Goal: Task Accomplishment & Management: Manage account settings

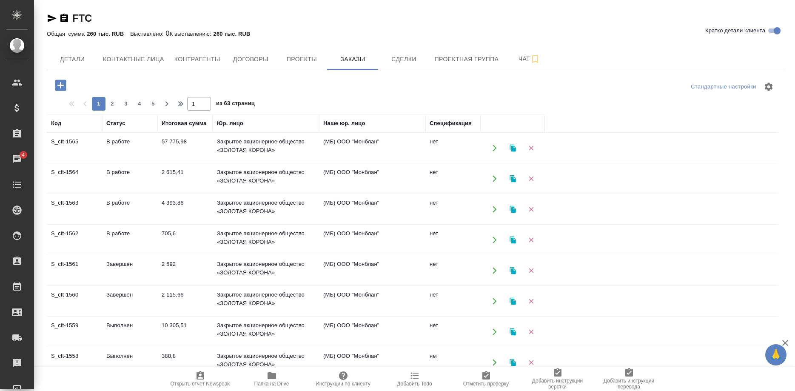
click at [268, 379] on icon "button" at bounding box center [272, 375] width 9 height 7
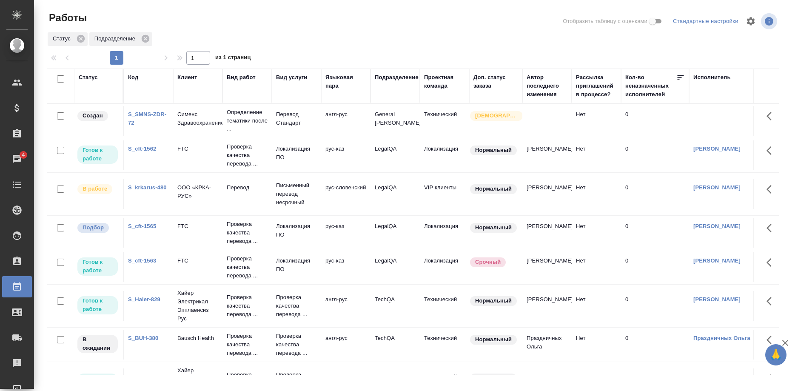
click at [143, 148] on link "S_cft-1562" at bounding box center [142, 149] width 28 height 6
click at [144, 149] on link "S_cft-1562" at bounding box center [142, 149] width 28 height 6
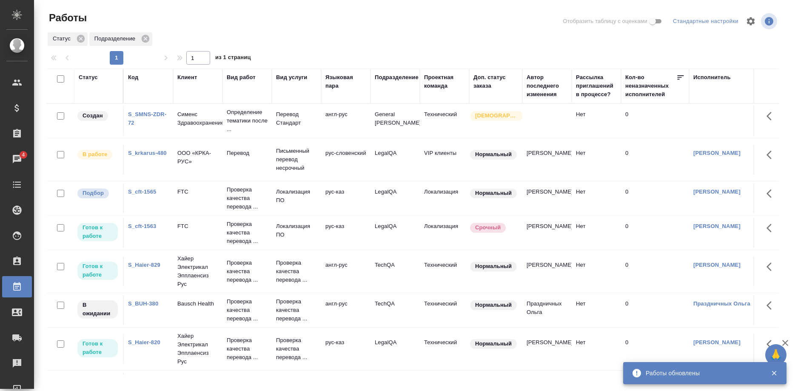
click at [141, 226] on link "S_cft-1563" at bounding box center [142, 226] width 28 height 6
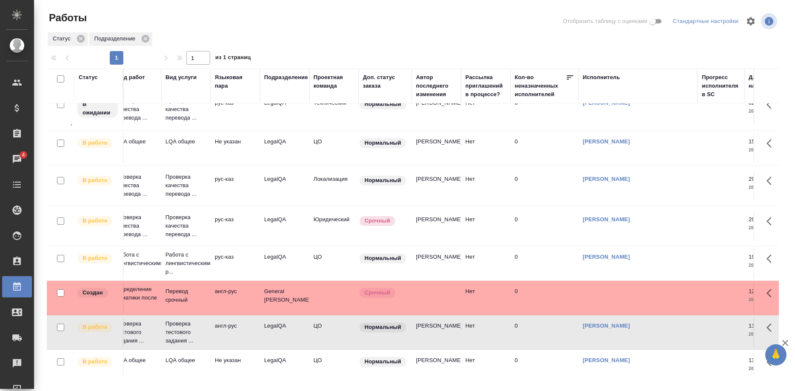
scroll to position [205, 0]
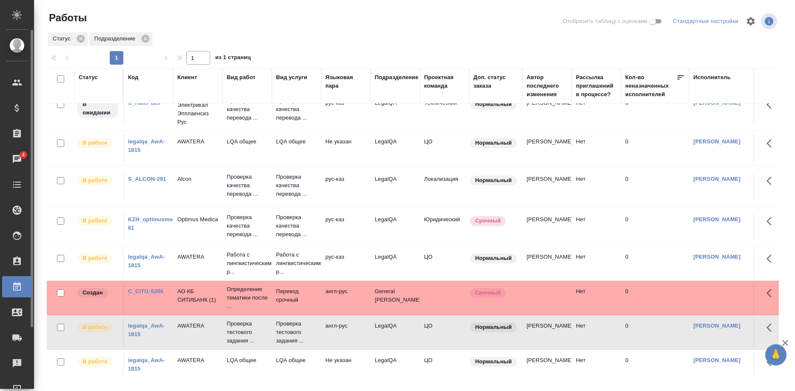
click at [16, 160] on div "Чаты" at bounding box center [6, 159] width 21 height 13
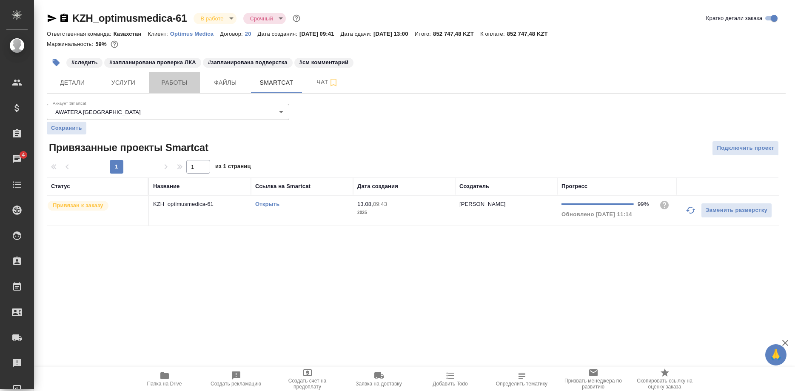
click at [165, 79] on span "Работы" at bounding box center [174, 82] width 41 height 11
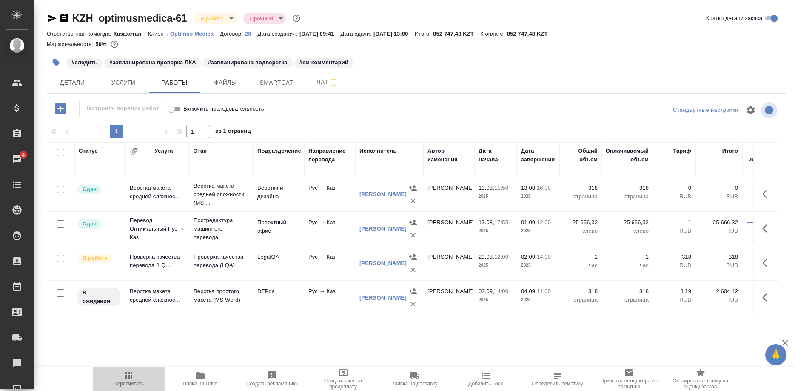
click at [128, 378] on icon "button" at bounding box center [129, 375] width 7 height 7
click at [123, 391] on button "Пересчитать" at bounding box center [128, 379] width 71 height 24
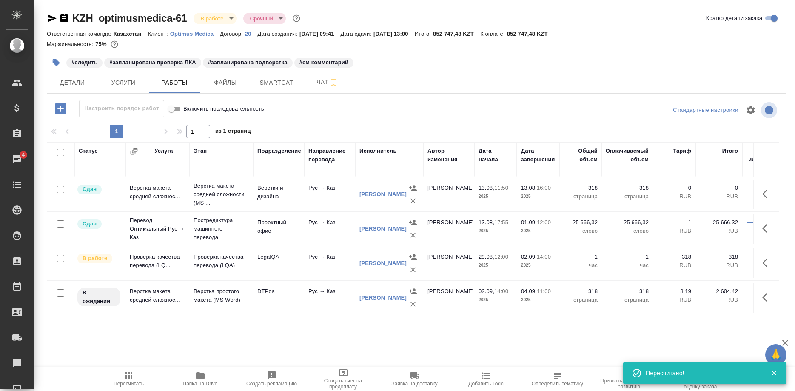
click at [766, 263] on icon "button" at bounding box center [768, 263] width 10 height 10
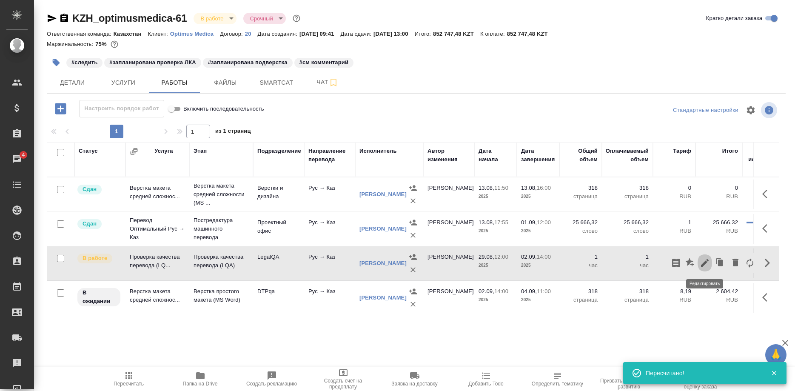
click at [703, 264] on icon "button" at bounding box center [705, 263] width 8 height 8
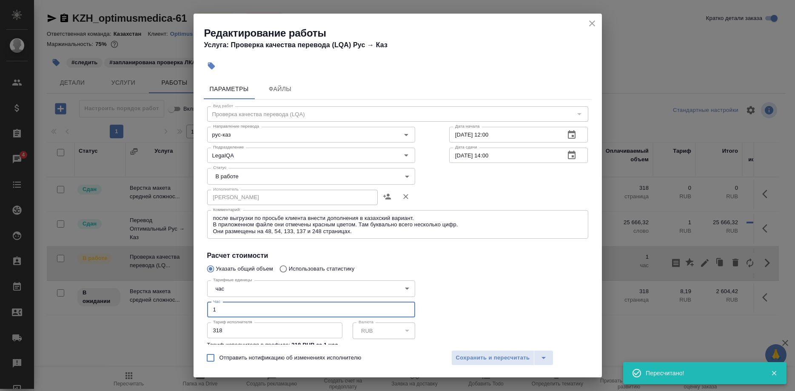
drag, startPoint x: 240, startPoint y: 298, endPoint x: 169, endPoint y: 304, distance: 70.5
click at [207, 304] on input "1" at bounding box center [311, 309] width 208 height 15
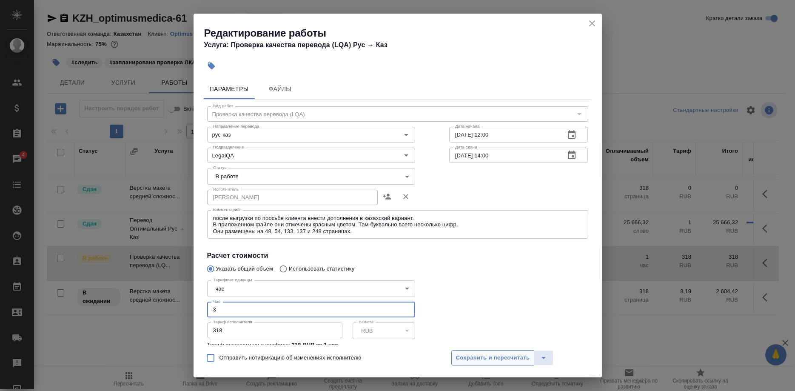
type input "3"
click at [494, 360] on span "Сохранить и пересчитать" at bounding box center [493, 358] width 74 height 10
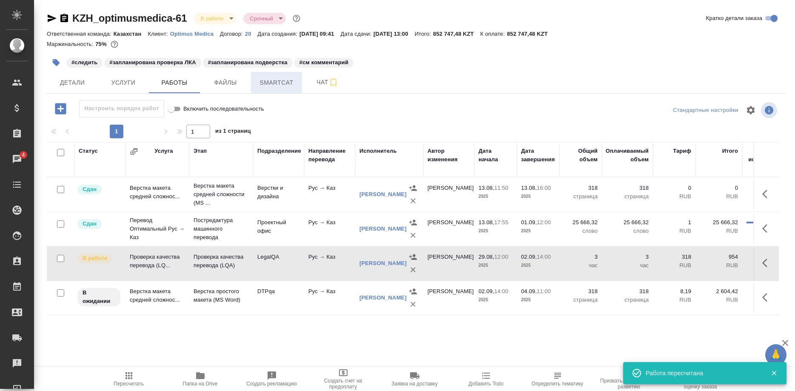
click at [282, 81] on span "Smartcat" at bounding box center [276, 82] width 41 height 11
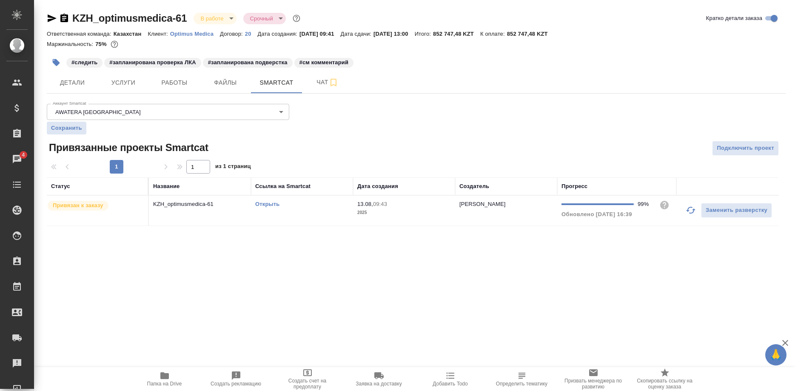
click at [268, 203] on link "Открыть" at bounding box center [267, 204] width 24 height 6
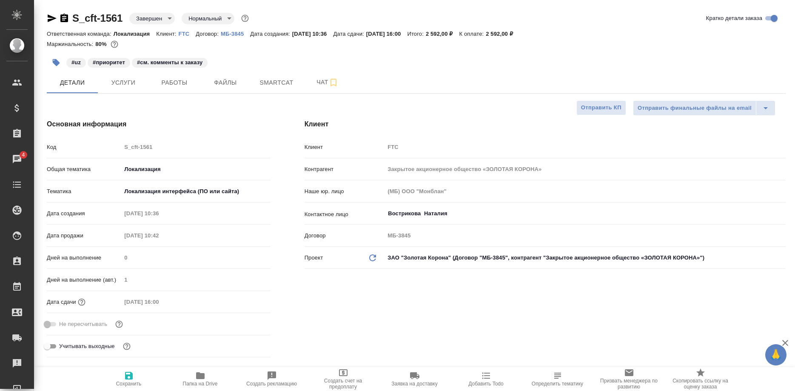
select select "RU"
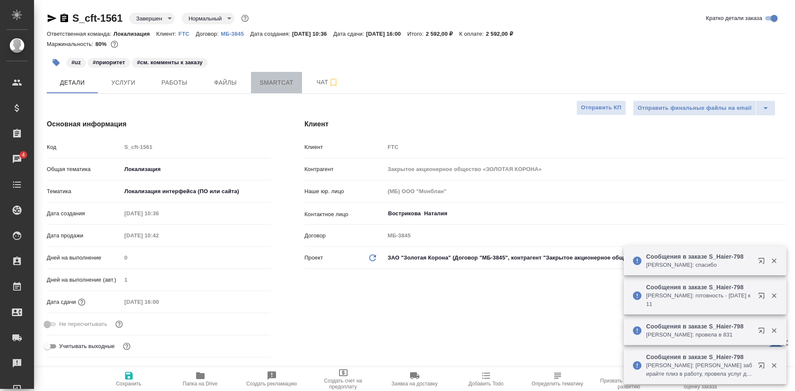
click at [269, 83] on span "Smartcat" at bounding box center [276, 82] width 41 height 11
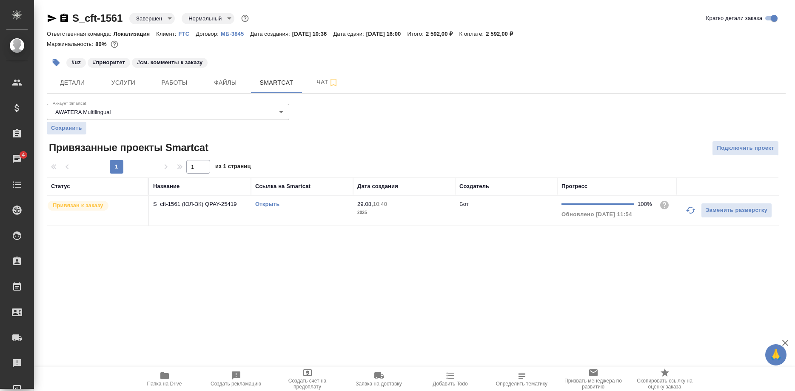
click at [271, 204] on link "Открыть" at bounding box center [267, 204] width 24 height 6
click at [180, 85] on span "Работы" at bounding box center [174, 82] width 41 height 11
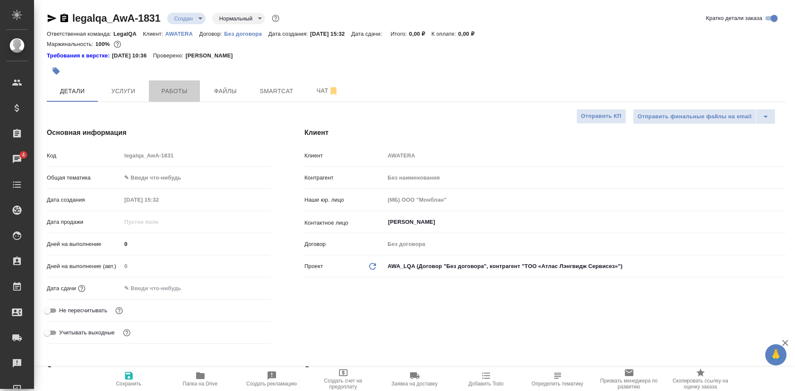
select select "RU"
click at [171, 85] on button "Работы" at bounding box center [174, 90] width 51 height 21
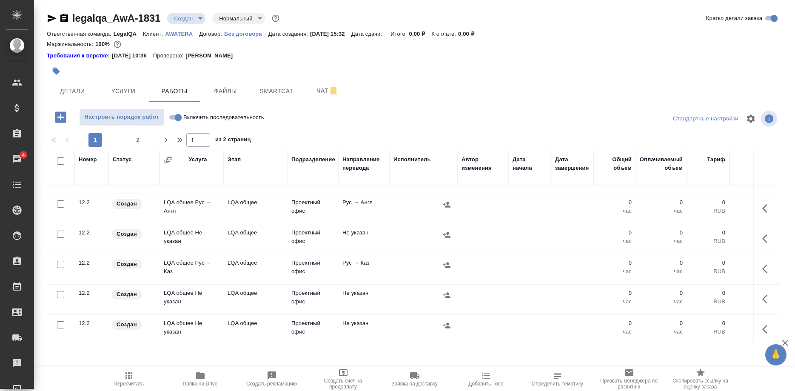
scroll to position [130, 0]
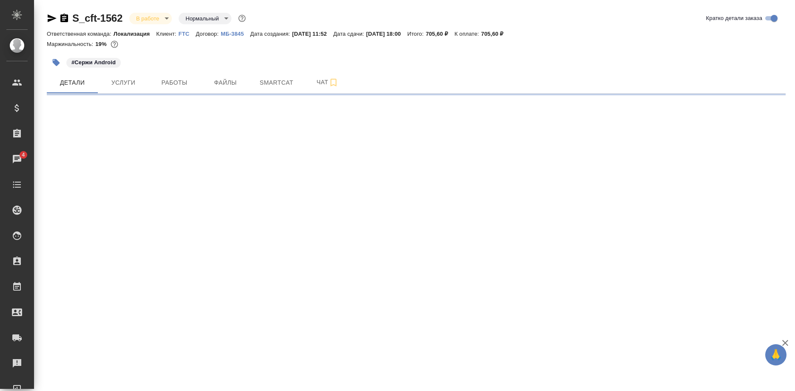
select select "RU"
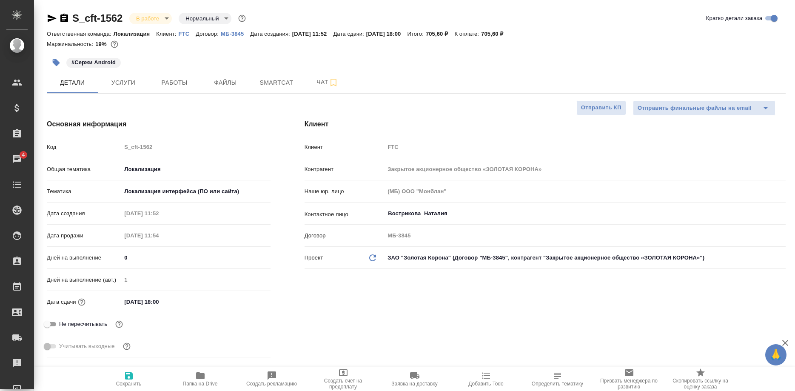
type textarea "x"
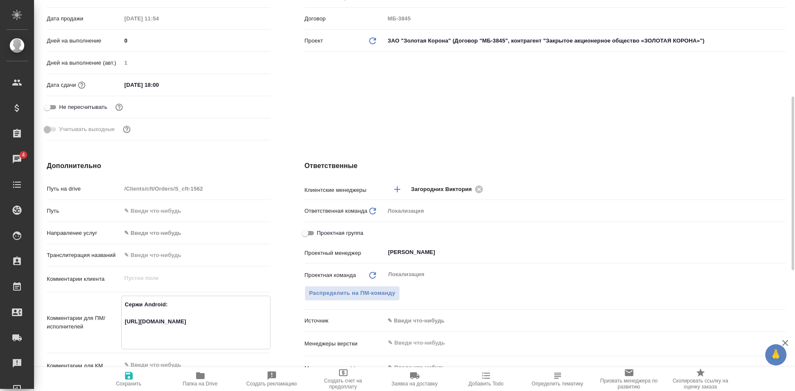
drag, startPoint x: 223, startPoint y: 339, endPoint x: 117, endPoint y: 322, distance: 106.8
click at [122, 322] on textarea "Сержи Android: [URL][DOMAIN_NAME]" at bounding box center [196, 321] width 148 height 49
type textarea "x"
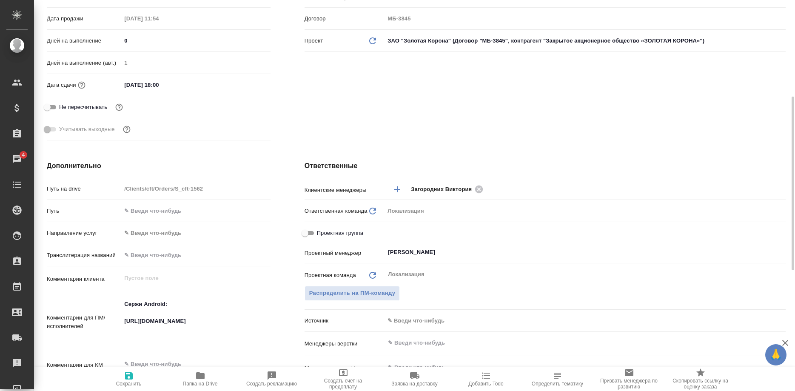
type textarea "x"
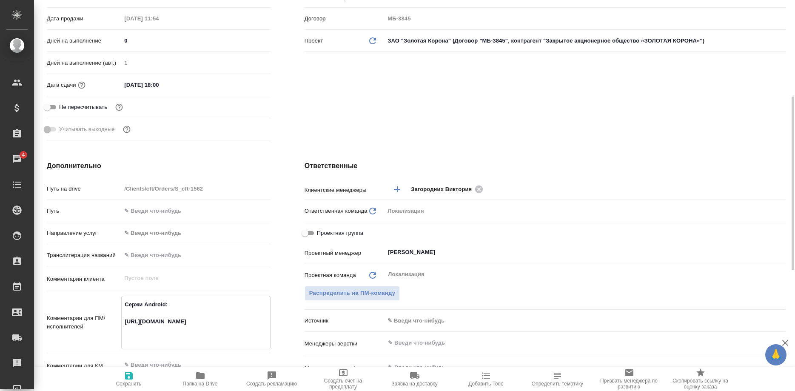
scroll to position [0, 0]
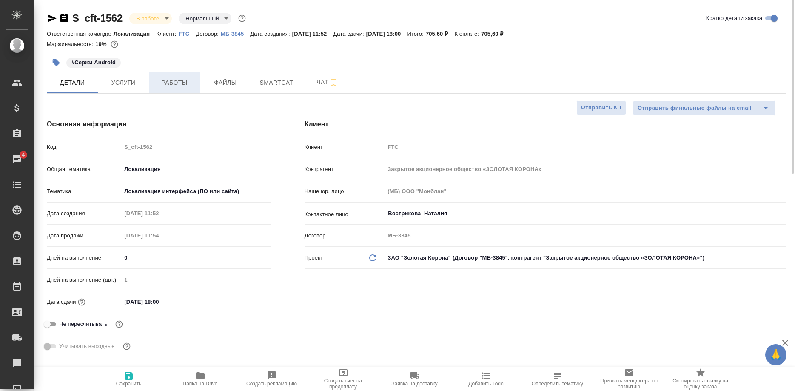
type textarea "x"
click at [169, 77] on button "Работы" at bounding box center [174, 82] width 51 height 21
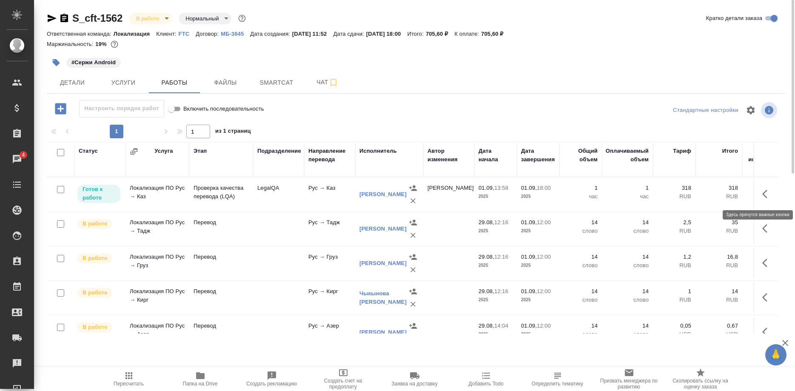
click at [762, 195] on button "button" at bounding box center [767, 194] width 20 height 20
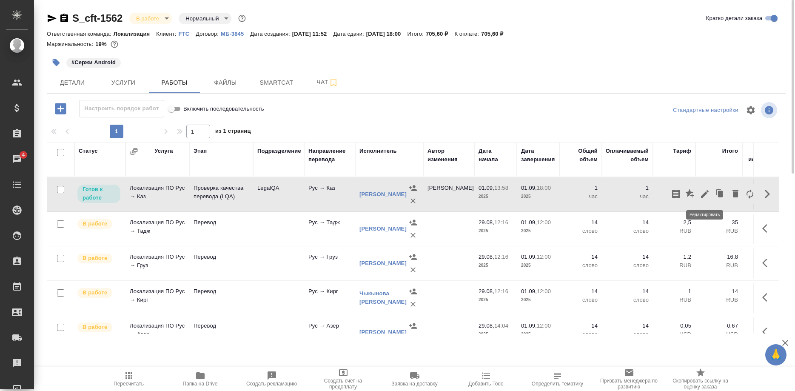
click at [700, 199] on button "button" at bounding box center [705, 194] width 14 height 20
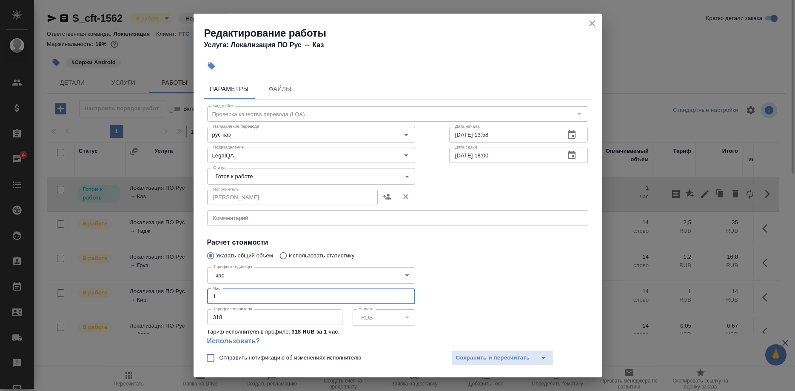
drag, startPoint x: 263, startPoint y: 286, endPoint x: 191, endPoint y: 286, distance: 71.9
click at [207, 289] on input "1" at bounding box center [311, 296] width 208 height 15
type input "0.5"
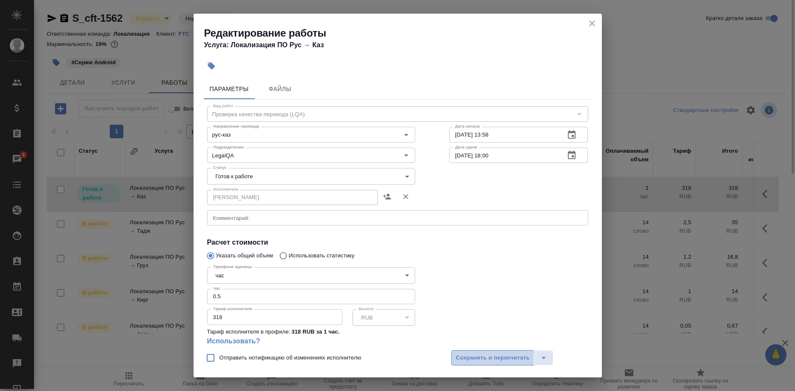
click at [462, 358] on span "Сохранить и пересчитать" at bounding box center [493, 358] width 74 height 10
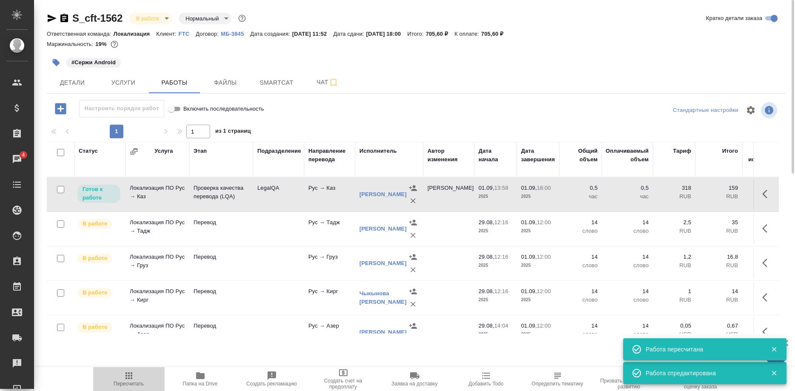
click at [131, 384] on span "Пересчитать" at bounding box center [129, 384] width 30 height 6
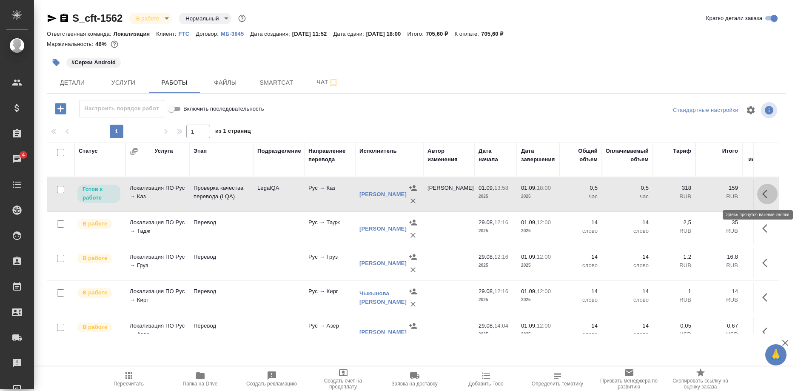
click at [762, 195] on button "button" at bounding box center [767, 194] width 20 height 20
click at [702, 194] on icon "button" at bounding box center [705, 194] width 10 height 10
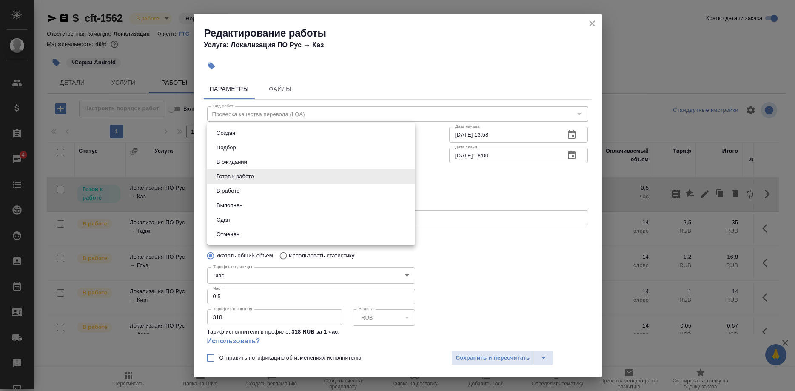
click at [309, 177] on body "🙏 .cls-1 fill:#fff; AWATERA Shirina Sabina Клиенты Спецификации Заказы 4 Чаты T…" at bounding box center [397, 195] width 795 height 391
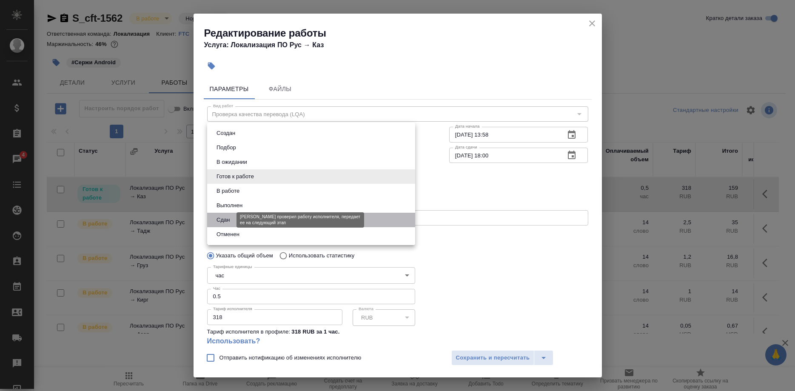
click at [226, 216] on button "Сдан" at bounding box center [223, 219] width 18 height 9
type input "closed"
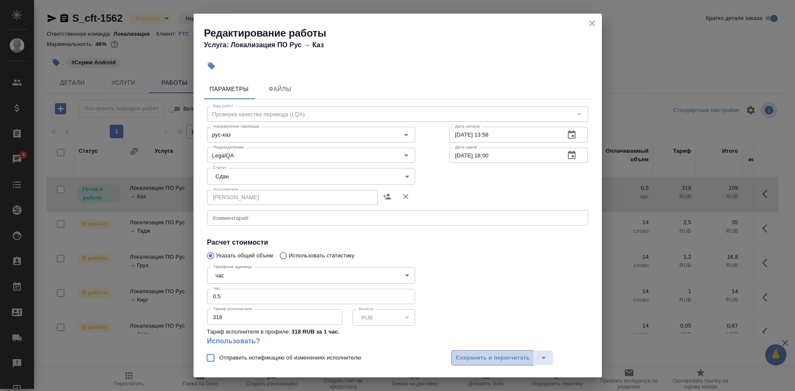
click at [477, 354] on span "Сохранить и пересчитать" at bounding box center [493, 358] width 74 height 10
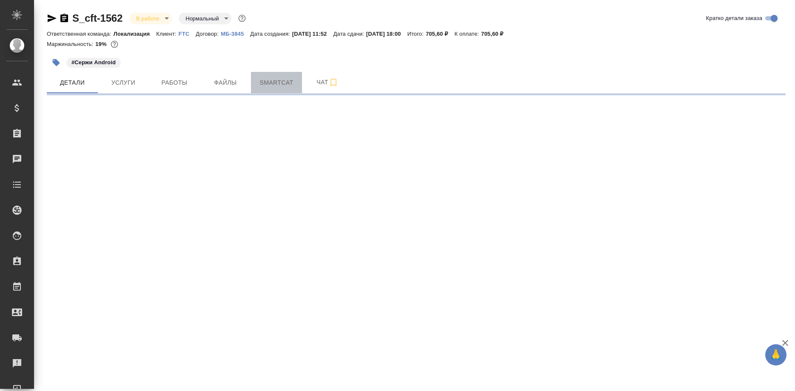
click at [274, 83] on span "Smartcat" at bounding box center [276, 82] width 41 height 11
select select "RU"
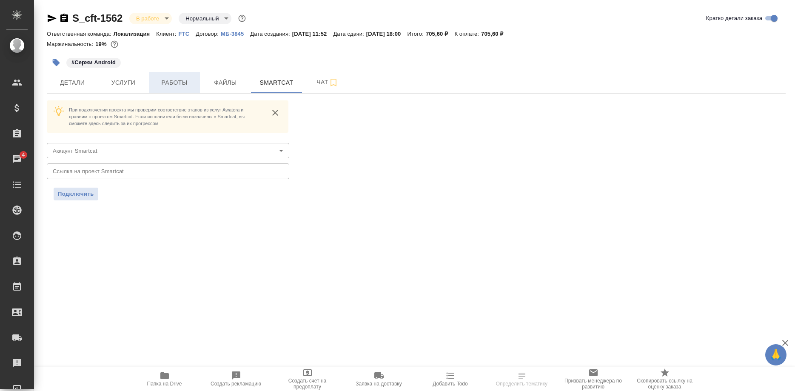
click at [167, 84] on span "Работы" at bounding box center [174, 82] width 41 height 11
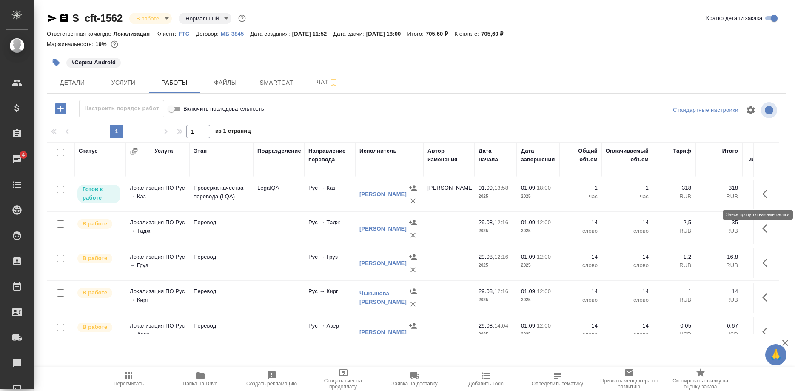
click at [764, 196] on icon "button" at bounding box center [768, 194] width 10 height 10
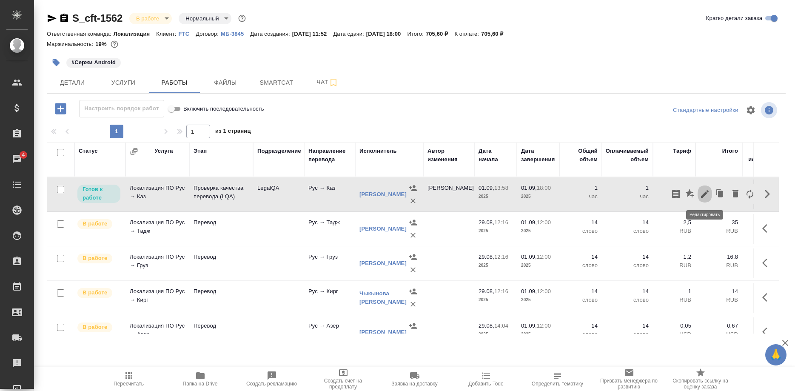
click at [703, 196] on icon "button" at bounding box center [705, 194] width 8 height 8
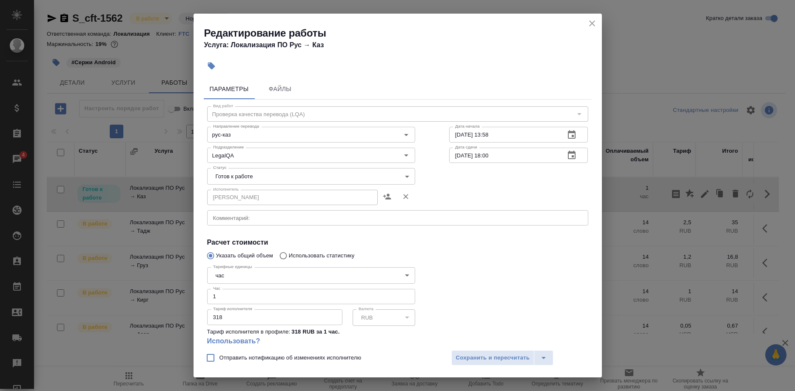
click at [586, 22] on button "close" at bounding box center [592, 23] width 13 height 13
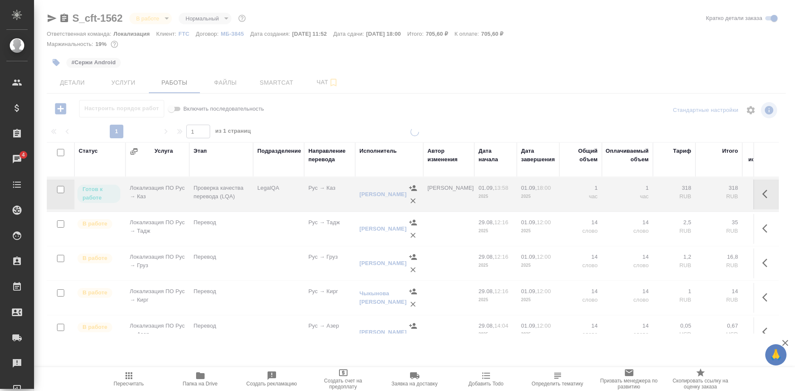
click at [65, 83] on div at bounding box center [414, 177] width 761 height 355
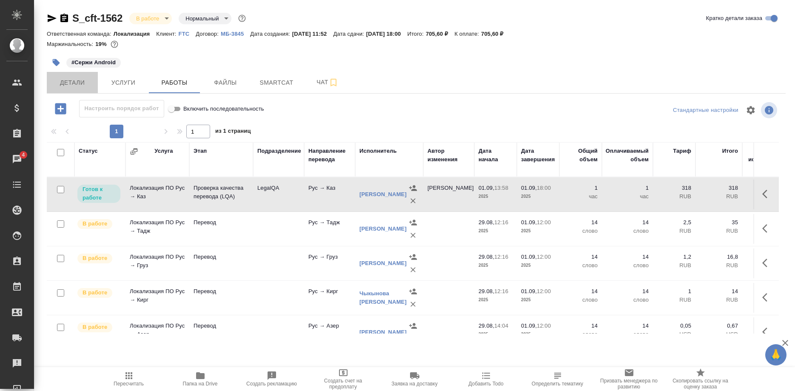
click at [69, 83] on span "Детали" at bounding box center [72, 82] width 41 height 11
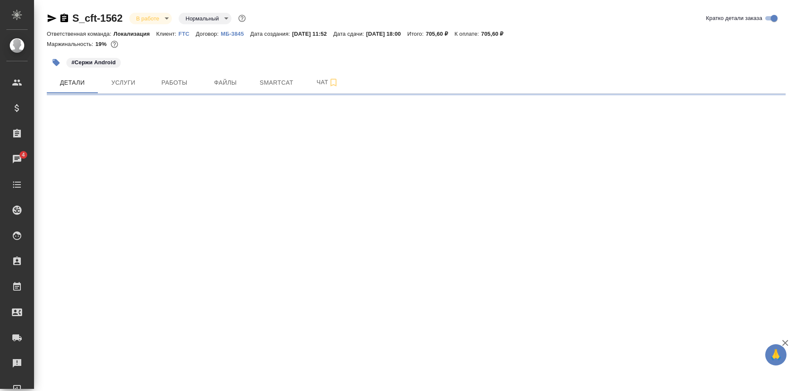
select select "RU"
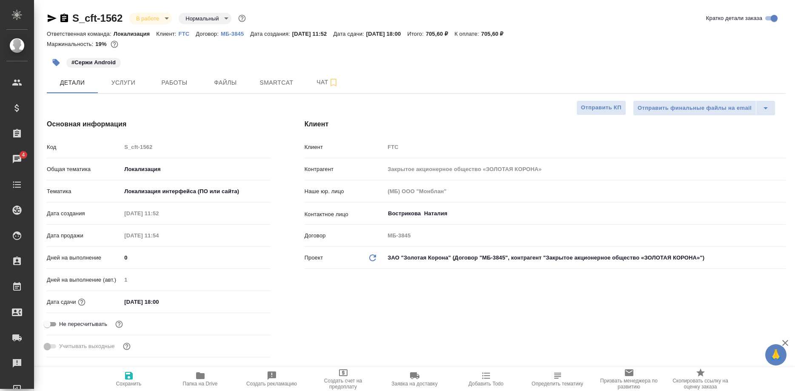
type textarea "x"
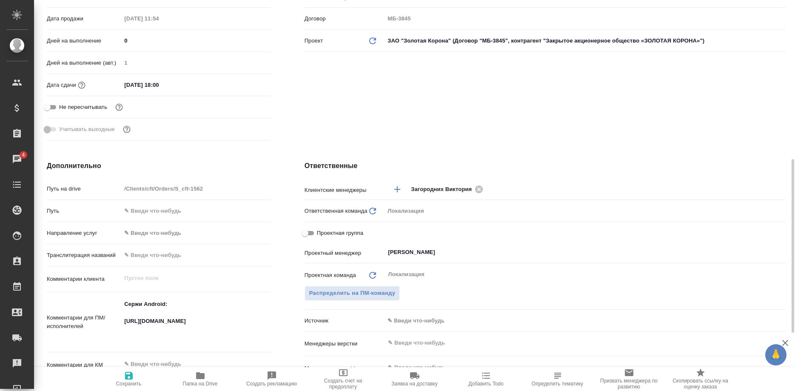
scroll to position [347, 0]
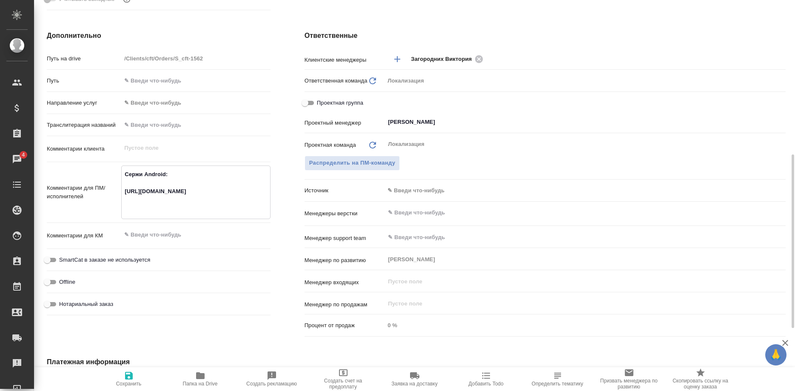
drag, startPoint x: 229, startPoint y: 207, endPoint x: 117, endPoint y: 193, distance: 111.9
click at [122, 193] on textarea "Сержи Android: https://smartcat.com/projects/83fbdc97-7f3c-4db6-867b-8ebb96f778…" at bounding box center [196, 191] width 148 height 49
type textarea "x"
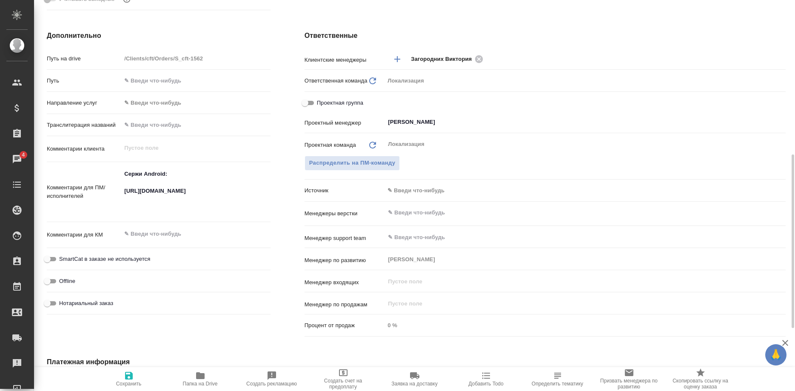
type textarea "x"
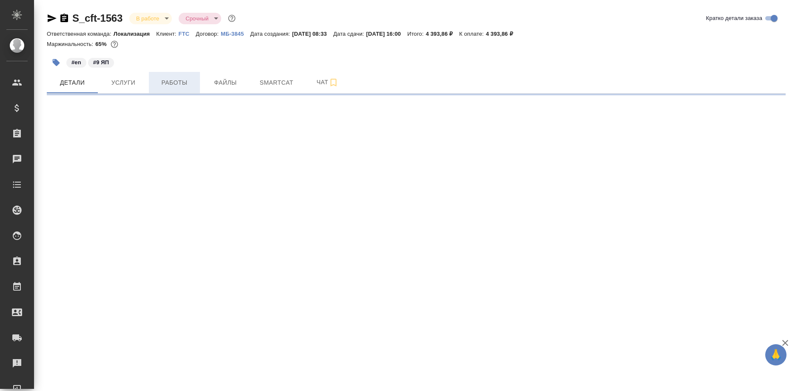
select select "RU"
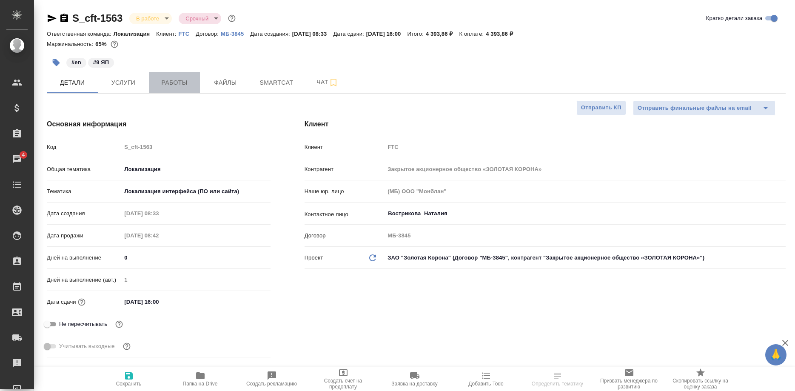
click at [178, 83] on span "Работы" at bounding box center [174, 82] width 41 height 11
type textarea "x"
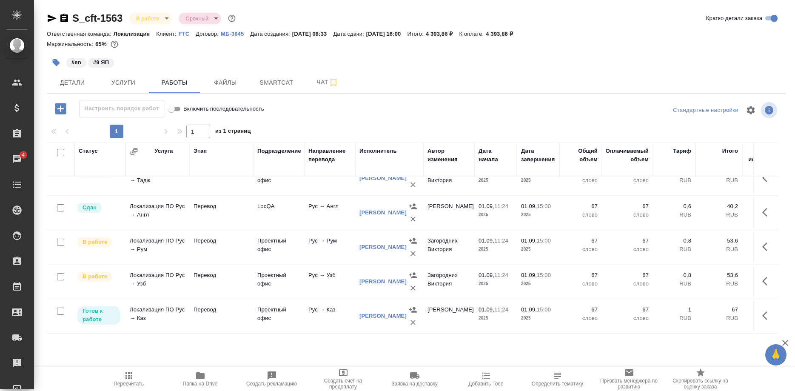
scroll to position [15, 0]
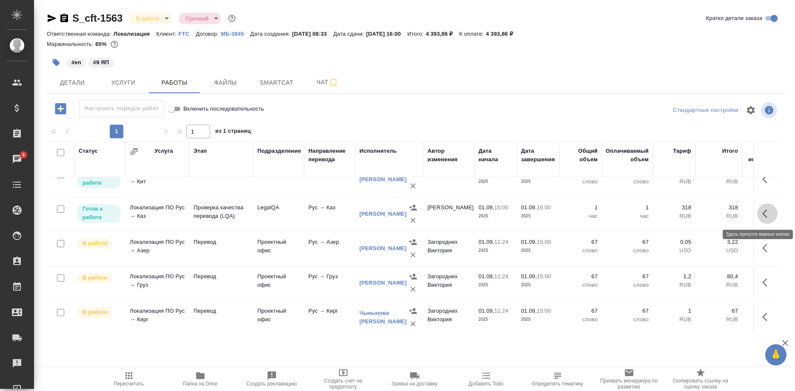
click at [759, 212] on button "button" at bounding box center [767, 213] width 20 height 20
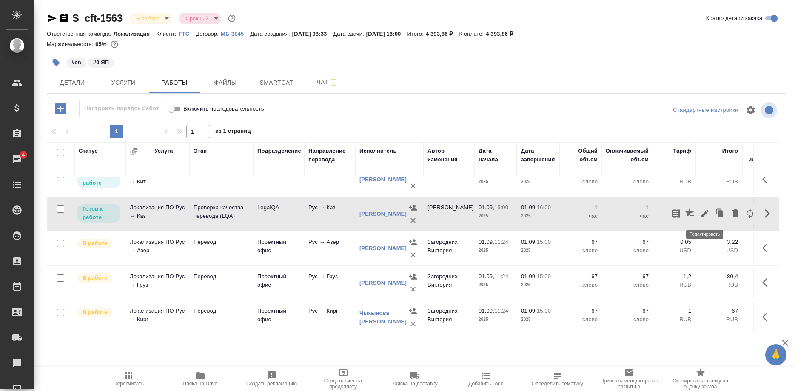
click at [700, 213] on button "button" at bounding box center [705, 213] width 14 height 20
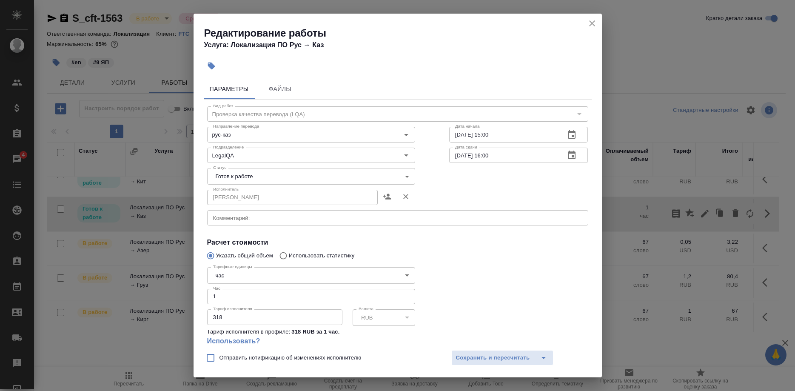
click at [587, 19] on div "Редактирование работы Услуга: Локализация ПО Рус → Каз" at bounding box center [398, 35] width 409 height 43
click at [69, 80] on div "Редактирование работы Услуга: Локализация ПО Рус → Каз Параметры Файлы Вид рабо…" at bounding box center [397, 195] width 795 height 391
click at [75, 83] on div "Редактирование работы Услуга: Локализация ПО Рус → Каз Параметры Файлы Вид рабо…" at bounding box center [397, 195] width 795 height 391
click at [586, 24] on div "Редактирование работы Услуга: Локализация ПО Рус → Каз" at bounding box center [398, 35] width 409 height 43
click at [590, 23] on icon "close" at bounding box center [592, 23] width 10 height 10
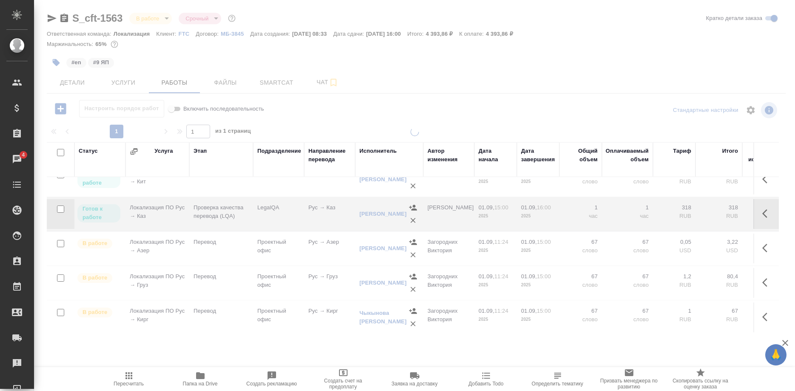
click at [71, 87] on div at bounding box center [414, 177] width 761 height 355
click at [71, 86] on div at bounding box center [414, 177] width 761 height 355
click at [74, 84] on div at bounding box center [414, 177] width 761 height 355
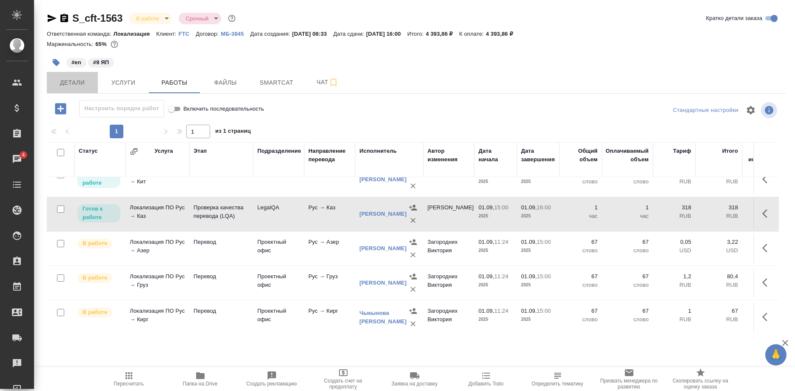
click at [74, 84] on span "Детали" at bounding box center [72, 82] width 41 height 11
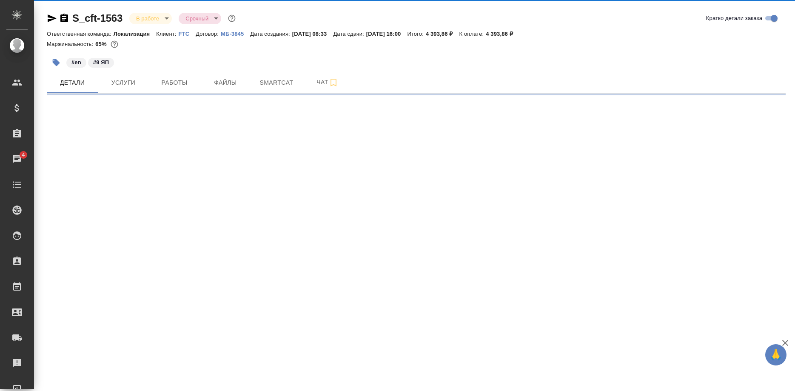
select select "RU"
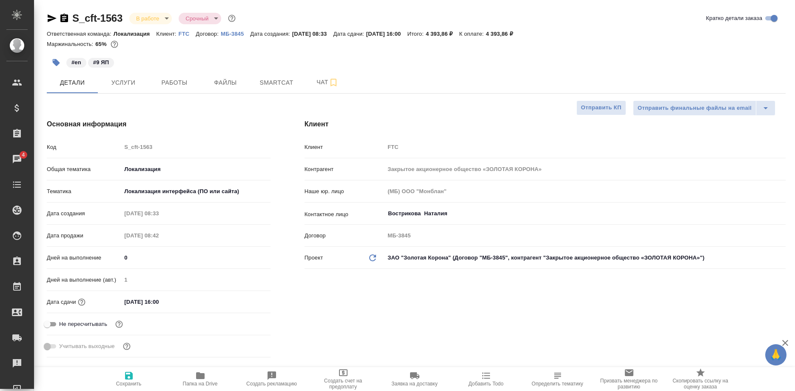
type textarea "x"
click at [74, 84] on span "Детали" at bounding box center [72, 82] width 41 height 11
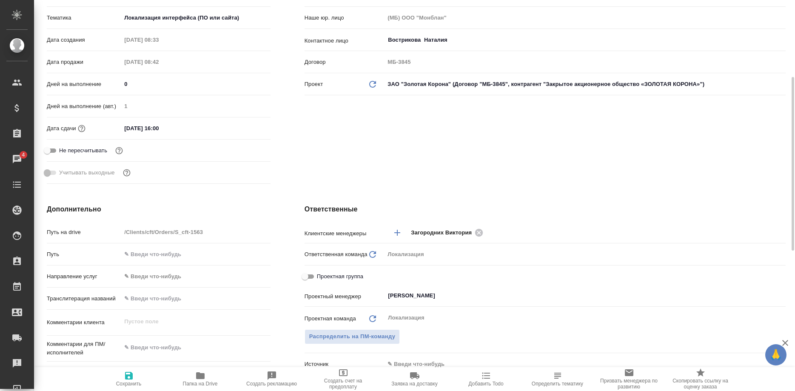
scroll to position [347, 0]
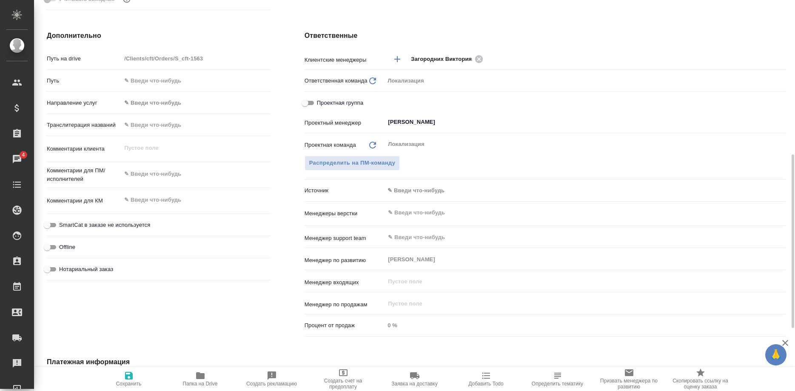
type textarea "x"
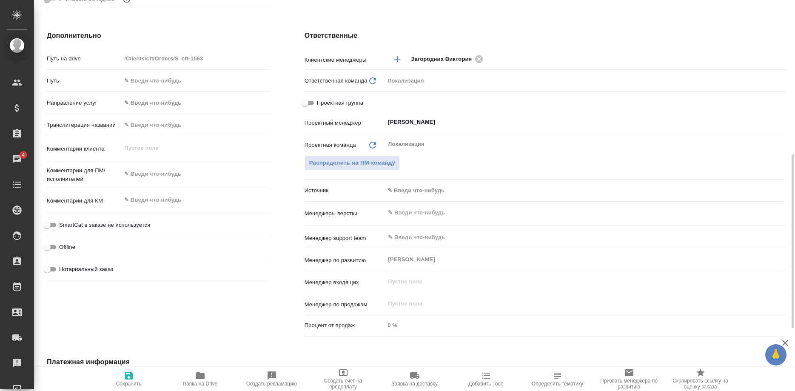
type textarea "x"
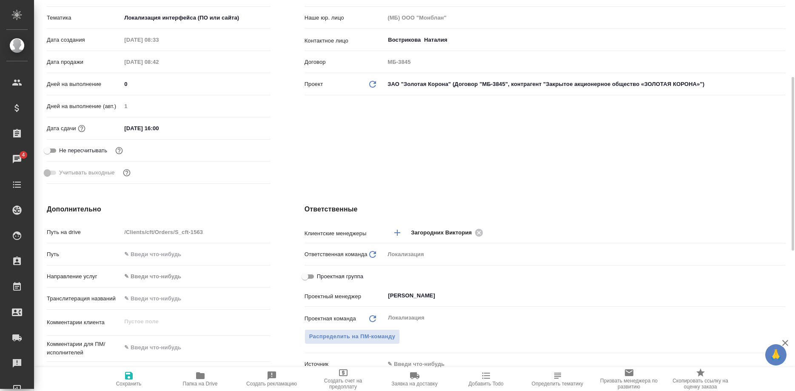
scroll to position [0, 0]
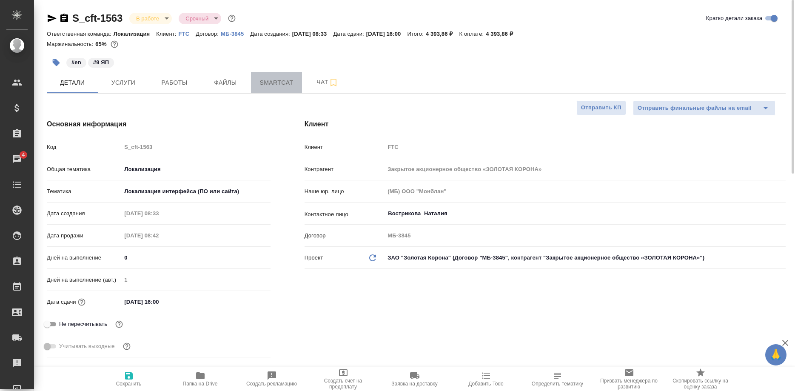
click at [281, 79] on span "Smartcat" at bounding box center [276, 82] width 41 height 11
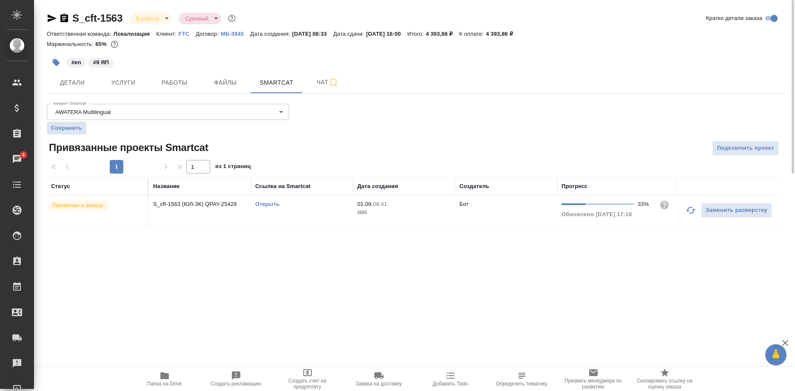
click at [269, 204] on link "Открыть" at bounding box center [267, 204] width 24 height 6
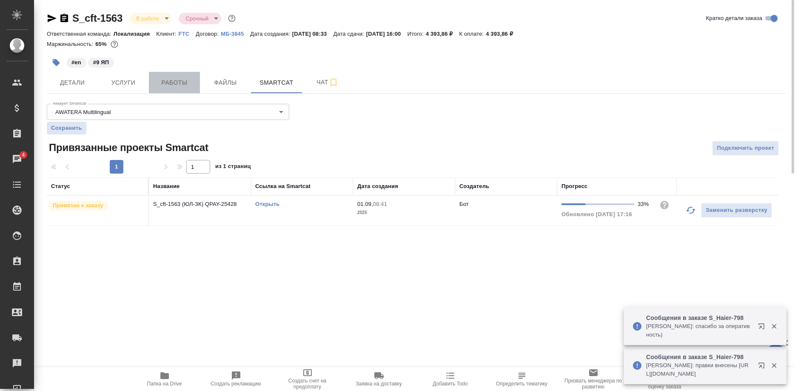
click at [182, 85] on span "Работы" at bounding box center [174, 82] width 41 height 11
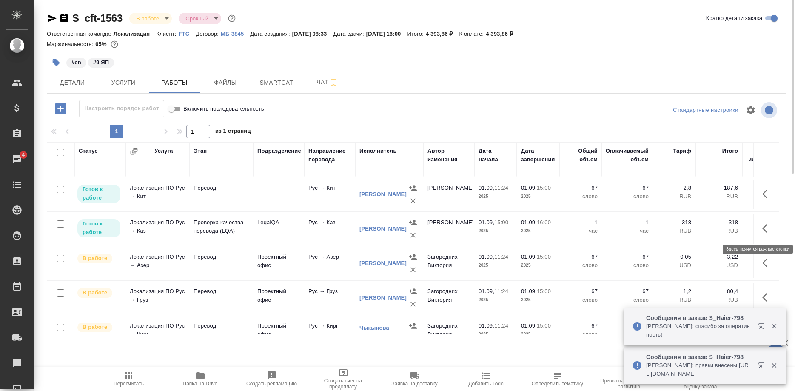
click at [758, 231] on button "button" at bounding box center [767, 228] width 20 height 20
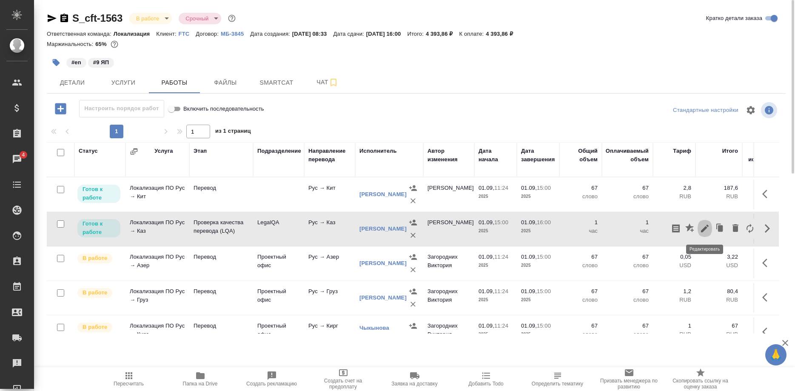
click at [705, 230] on icon "button" at bounding box center [705, 229] width 8 height 8
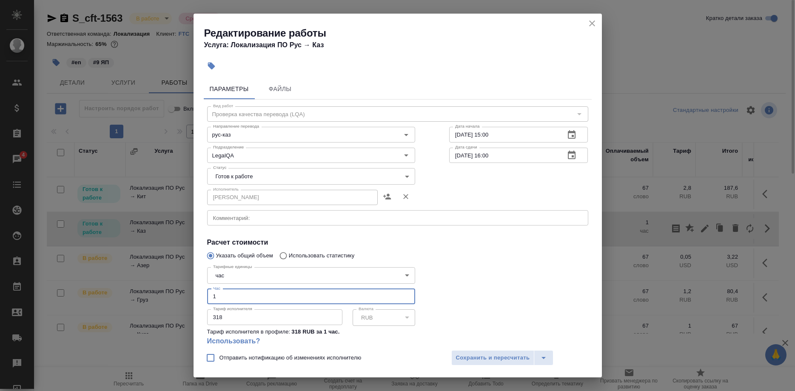
drag, startPoint x: 260, startPoint y: 284, endPoint x: 193, endPoint y: 283, distance: 67.2
click at [207, 289] on input "1" at bounding box center [311, 296] width 208 height 15
type input "0.5"
click at [469, 359] on span "Сохранить и пересчитать" at bounding box center [493, 358] width 74 height 10
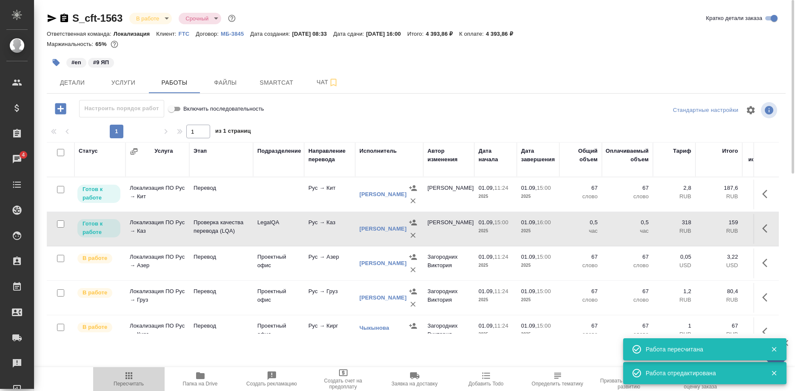
click at [127, 381] on span "Пересчитать" at bounding box center [129, 384] width 30 height 6
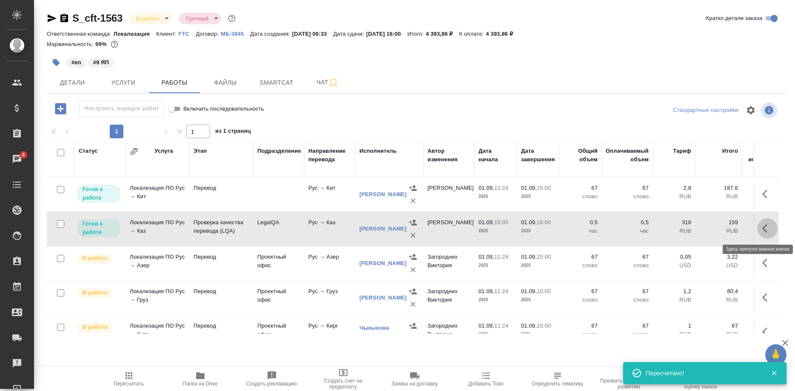
click at [761, 225] on button "button" at bounding box center [767, 228] width 20 height 20
click at [702, 229] on icon "button" at bounding box center [705, 228] width 10 height 10
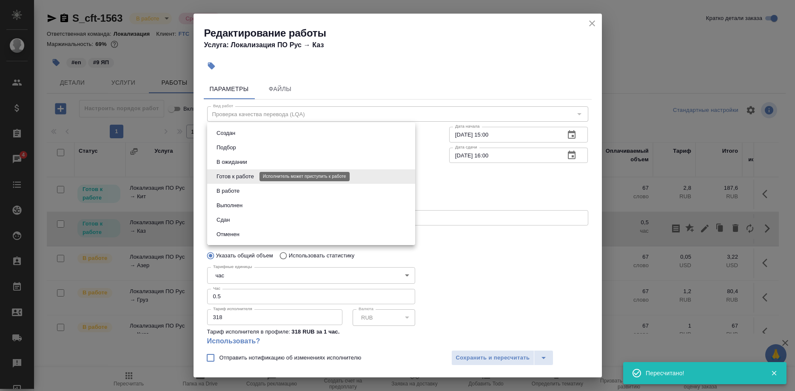
click at [246, 178] on body "🙏 .cls-1 fill:#fff; AWATERA [PERSON_NAME] Спецификации Заказы 4 Чаты Todo Проек…" at bounding box center [397, 195] width 795 height 391
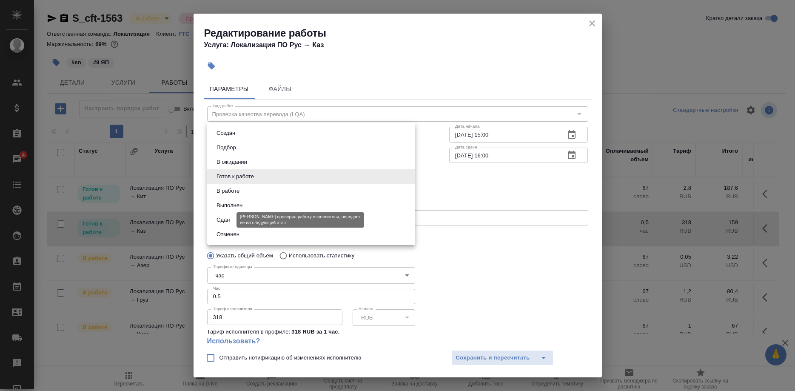
click at [229, 221] on button "Сдан" at bounding box center [223, 219] width 18 height 9
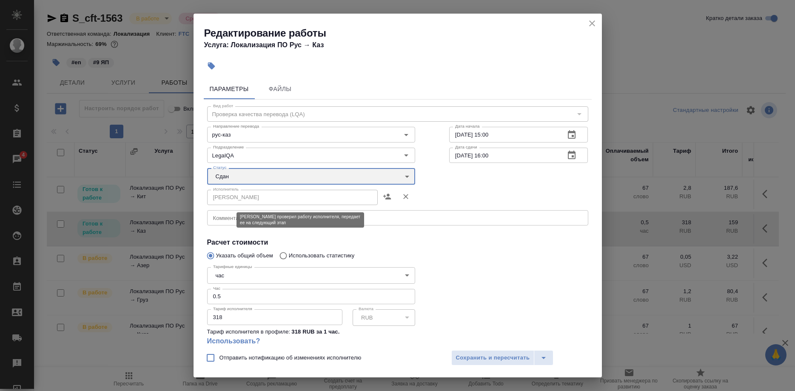
type input "closed"
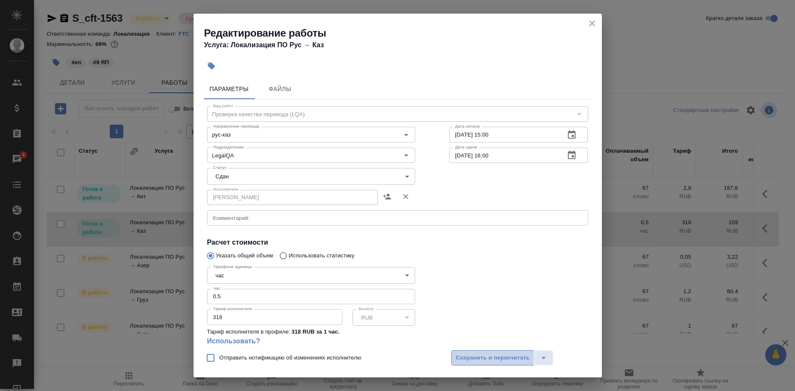
click at [459, 357] on span "Сохранить и пересчитать" at bounding box center [493, 358] width 74 height 10
